Goal: Information Seeking & Learning: Find specific fact

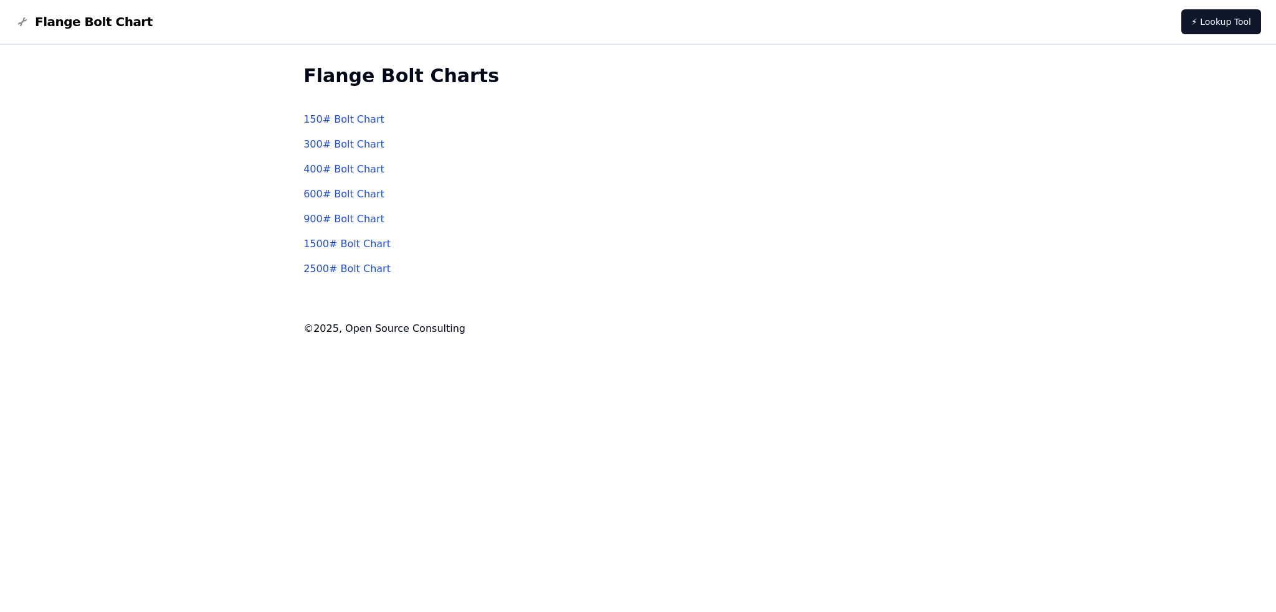
click at [335, 145] on link "300 # Bolt Chart" at bounding box center [343, 144] width 81 height 12
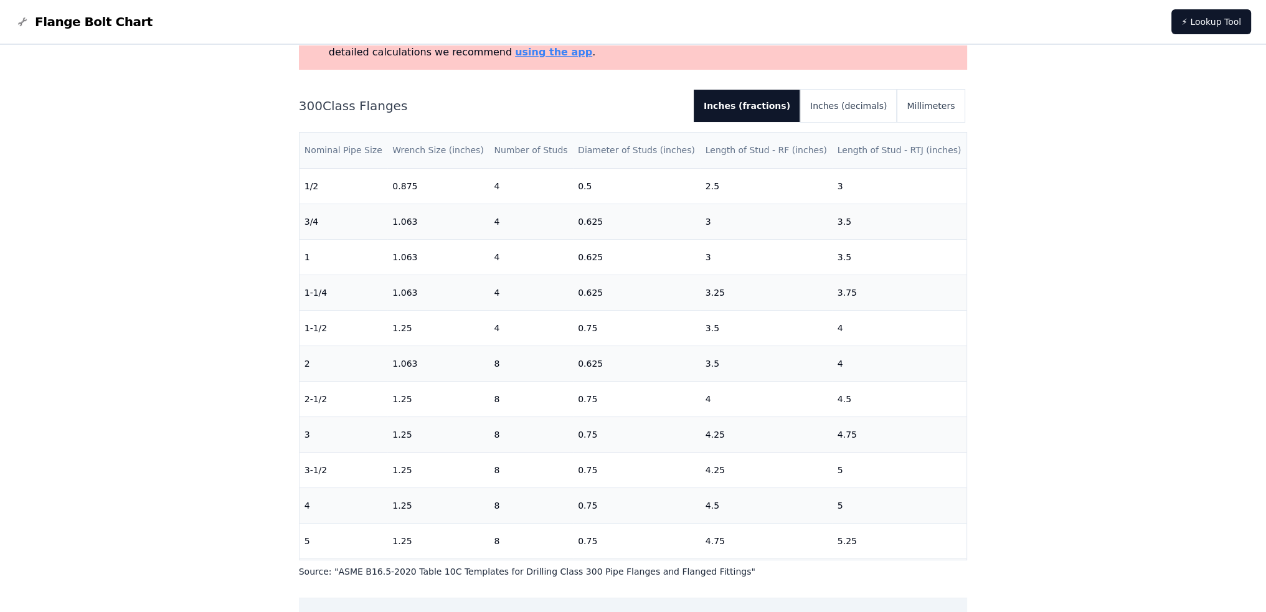
scroll to position [125, 0]
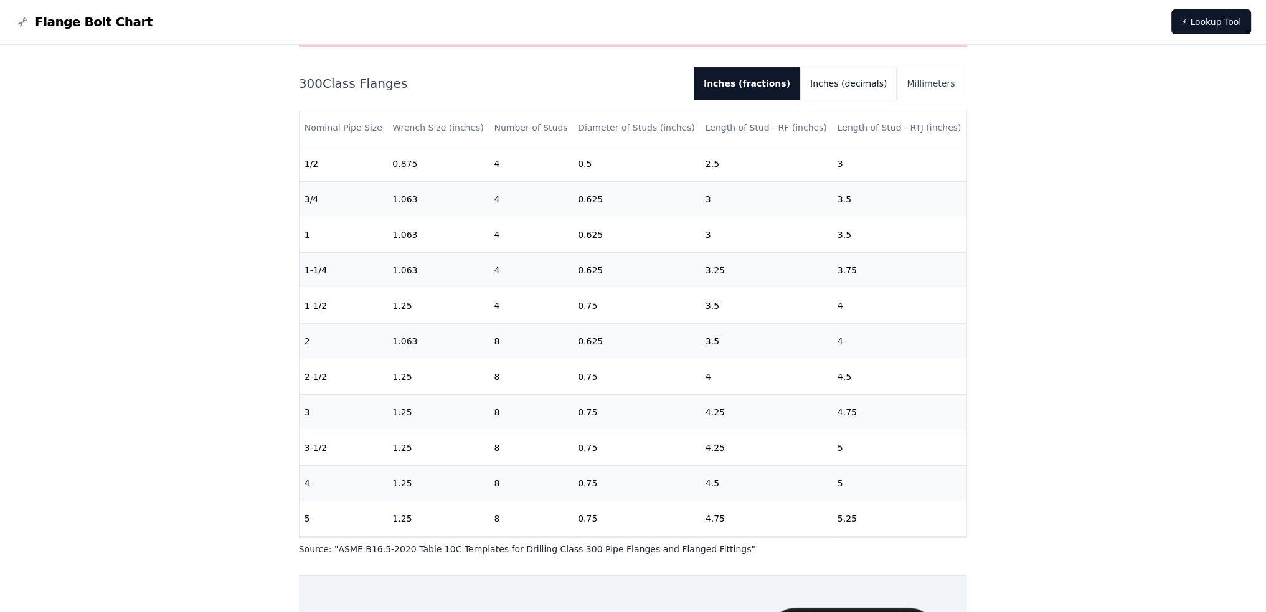
click at [865, 80] on button "Inches (decimals)" at bounding box center [849, 83] width 97 height 32
click at [788, 83] on button "Inches (fractions)" at bounding box center [743, 83] width 96 height 32
click at [851, 86] on button "Inches (decimals)" at bounding box center [849, 83] width 97 height 32
drag, startPoint x: 900, startPoint y: 87, endPoint x: 910, endPoint y: 87, distance: 10.0
click at [898, 87] on button "Inches (decimals)" at bounding box center [844, 83] width 107 height 32
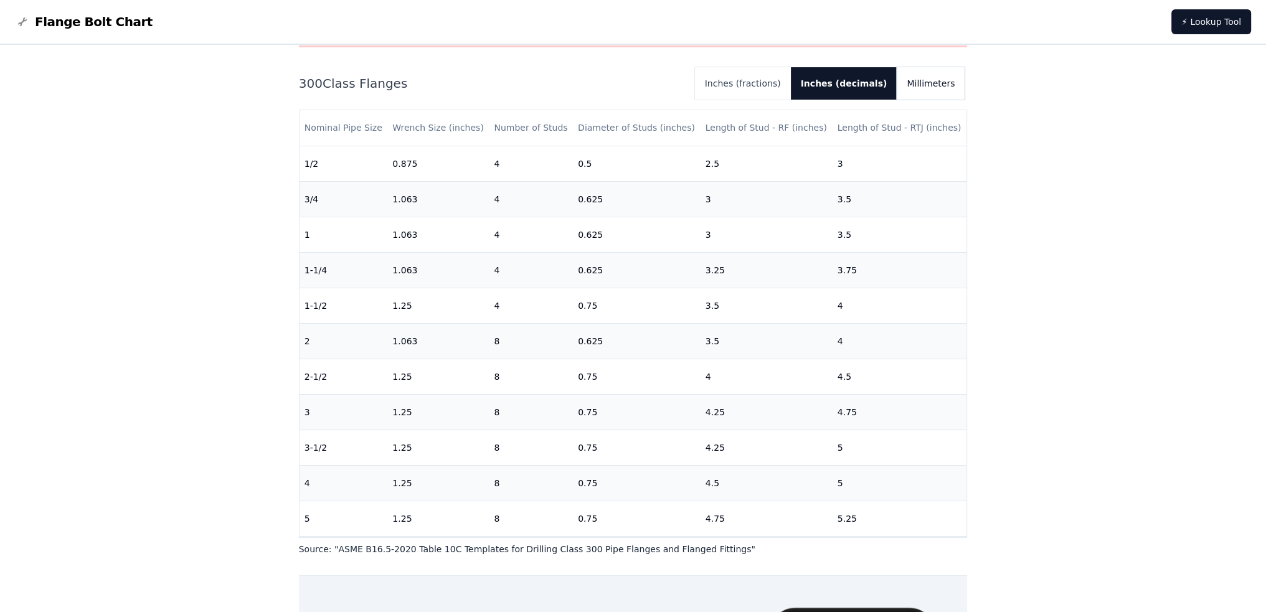
click at [924, 78] on button "Millimeters" at bounding box center [931, 83] width 68 height 32
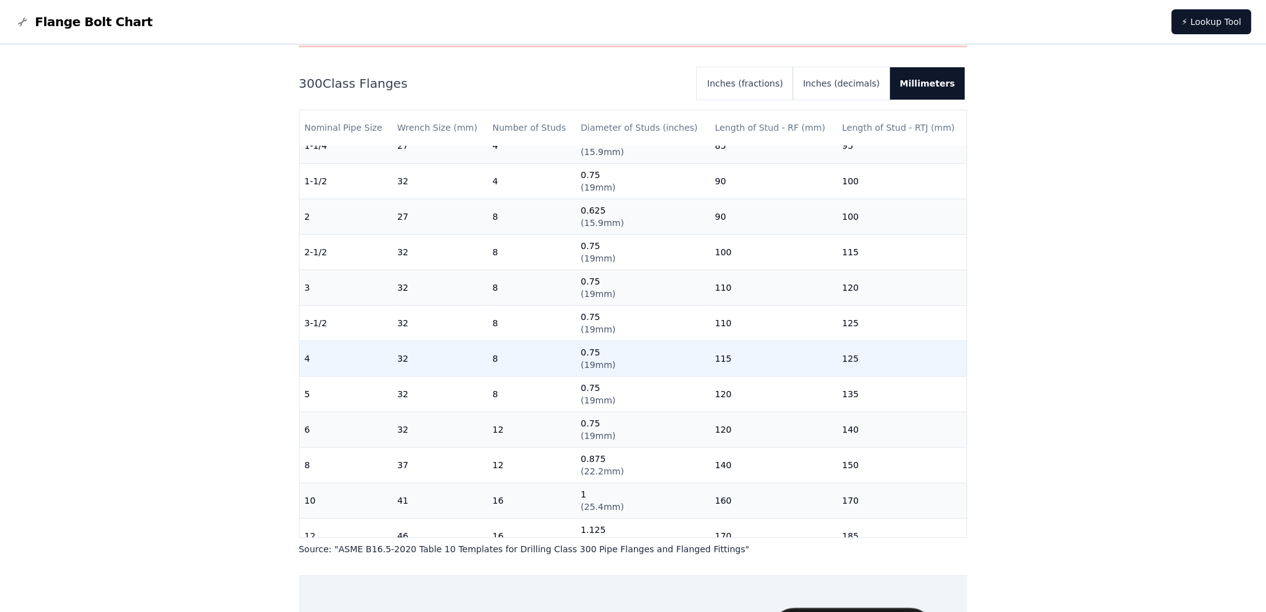
click at [331, 358] on td "4" at bounding box center [346, 359] width 93 height 36
click at [392, 359] on td "32" at bounding box center [439, 359] width 95 height 36
click at [494, 353] on td "8" at bounding box center [532, 359] width 88 height 36
click at [498, 356] on td "8" at bounding box center [532, 359] width 88 height 36
click at [588, 362] on span "( 19mm )" at bounding box center [598, 365] width 35 height 10
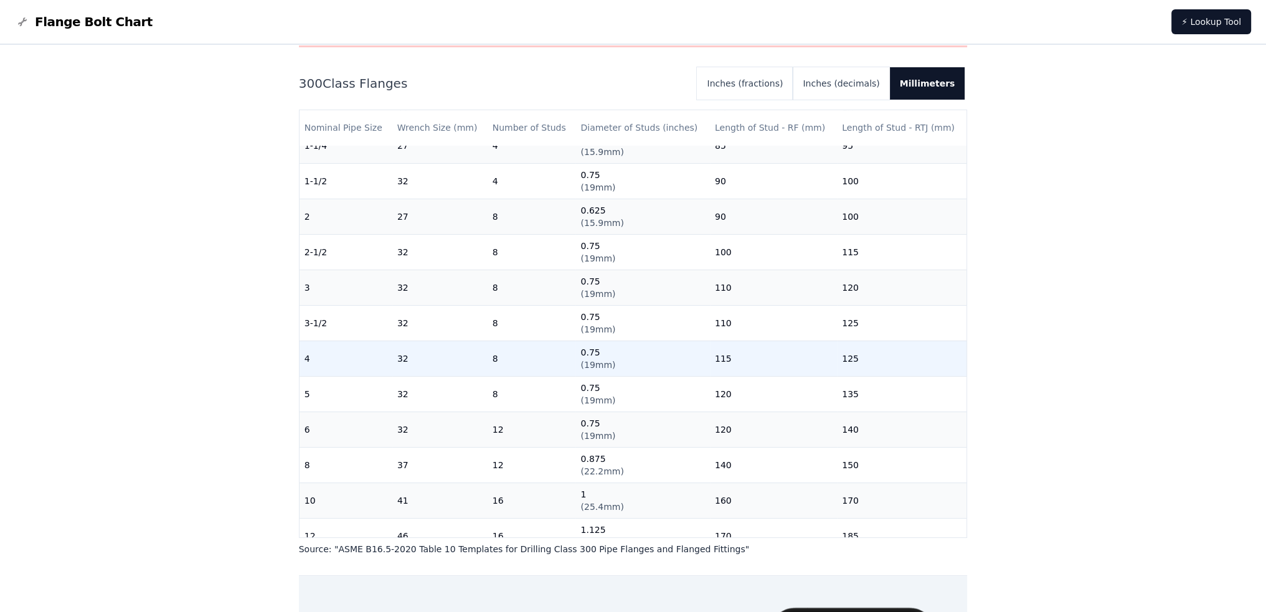
click at [612, 365] on td "0.75 ( 19mm )" at bounding box center [643, 359] width 134 height 36
click at [713, 361] on td "115" at bounding box center [773, 359] width 127 height 36
click at [729, 362] on td "115" at bounding box center [773, 359] width 127 height 36
click at [844, 364] on td "125" at bounding box center [902, 359] width 130 height 36
click at [728, 361] on td "115" at bounding box center [773, 359] width 127 height 36
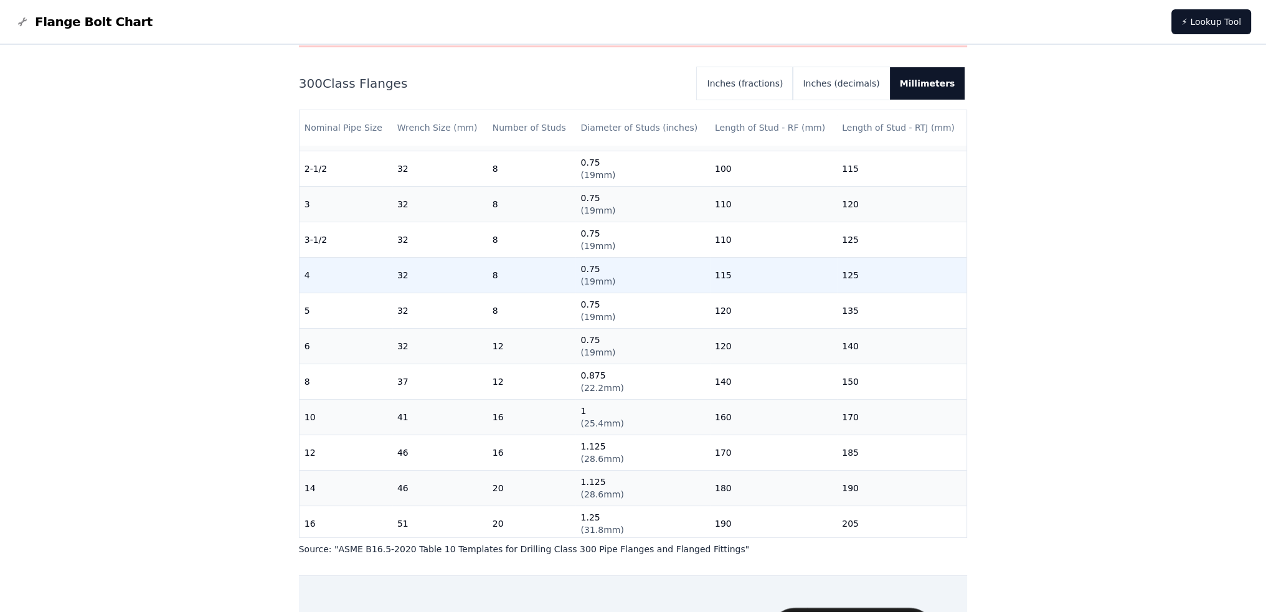
scroll to position [249, 0]
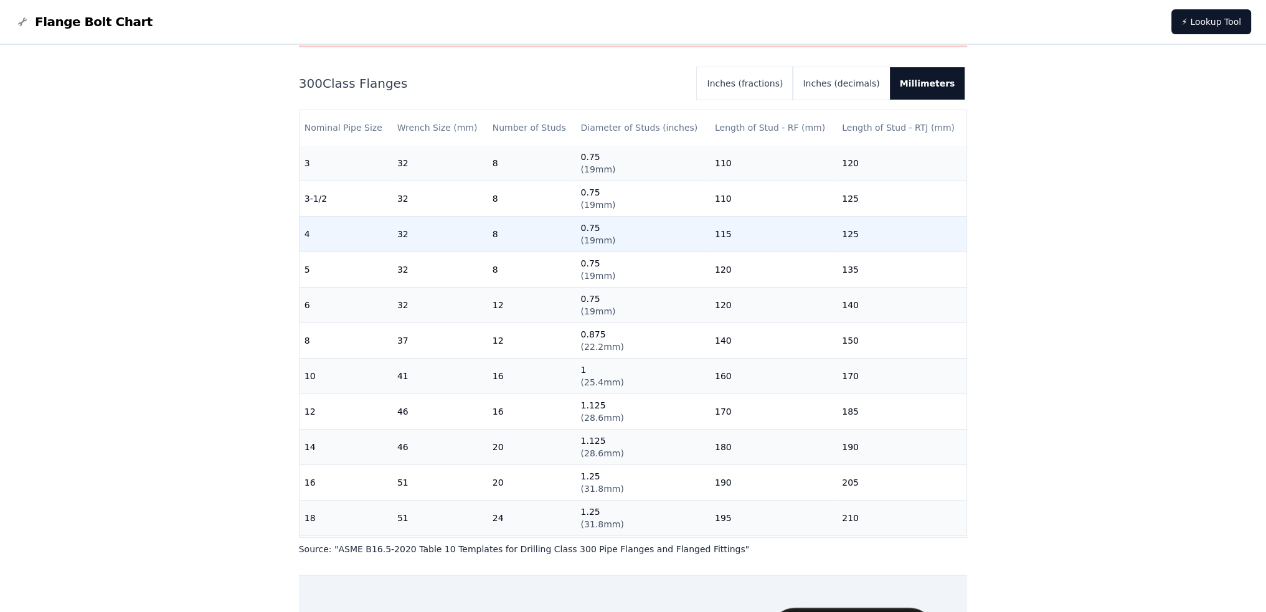
click at [730, 235] on td "115" at bounding box center [773, 234] width 127 height 36
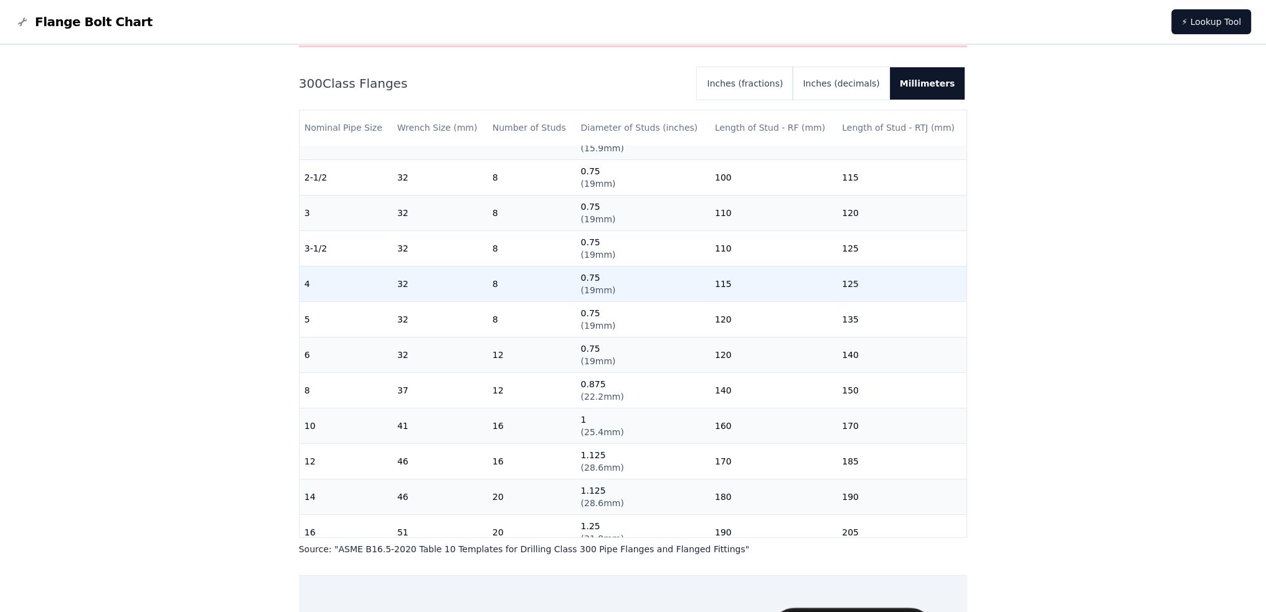
scroll to position [176, 0]
